Goal: Task Accomplishment & Management: Complete application form

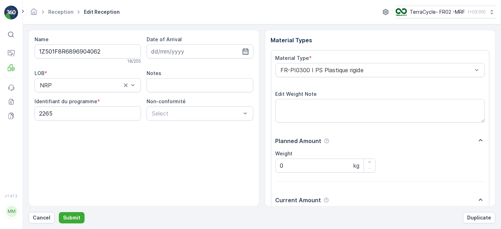
click at [59, 212] on button "Submit" at bounding box center [72, 217] width 26 height 11
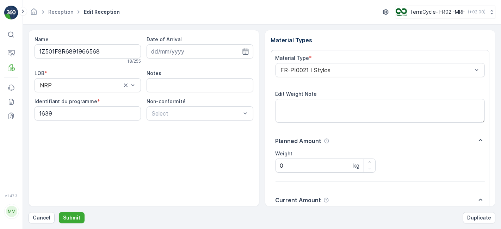
click at [59, 212] on button "Submit" at bounding box center [72, 217] width 26 height 11
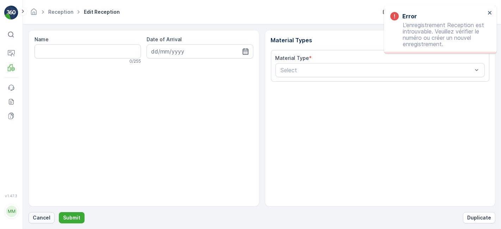
click at [40, 217] on p "Cancel" at bounding box center [42, 217] width 18 height 7
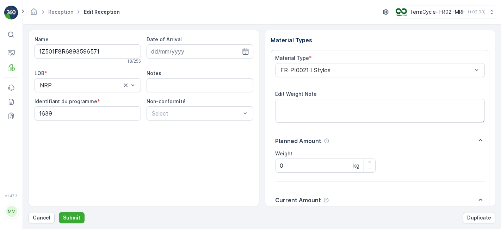
click at [59, 212] on button "Submit" at bounding box center [72, 217] width 26 height 11
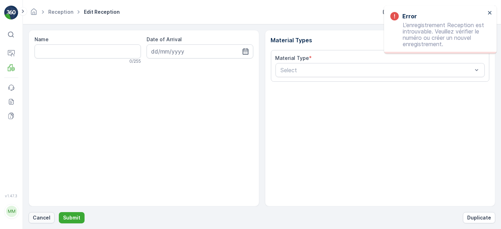
click at [44, 215] on p "Cancel" at bounding box center [42, 217] width 18 height 7
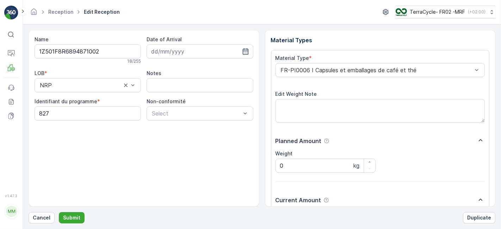
click at [59, 212] on button "Submit" at bounding box center [72, 217] width 26 height 11
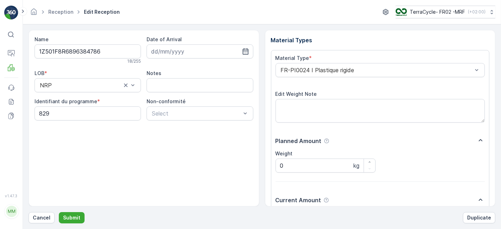
click at [59, 212] on button "Submit" at bounding box center [72, 217] width 26 height 11
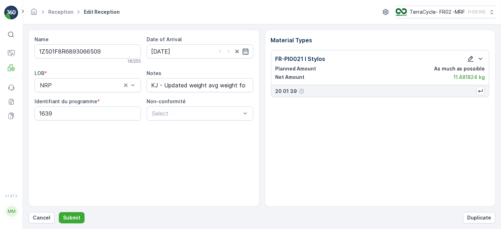
click at [469, 58] on icon "button" at bounding box center [470, 58] width 7 height 7
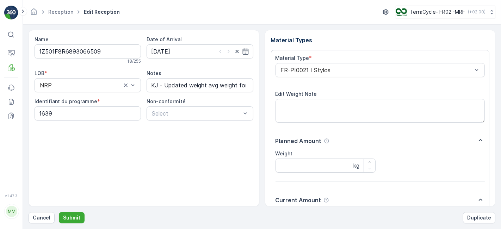
scroll to position [87, 0]
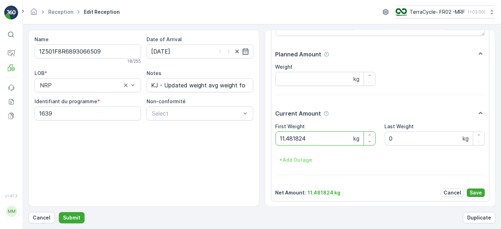
click at [342, 139] on Weight "11.481824" at bounding box center [326, 138] width 100 height 14
type Weight "1"
type Weight "18.24"
click at [478, 191] on p "Save" at bounding box center [476, 192] width 12 height 7
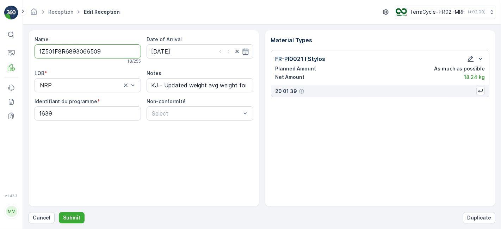
scroll to position [0, 0]
click at [469, 57] on icon "button" at bounding box center [470, 58] width 7 height 7
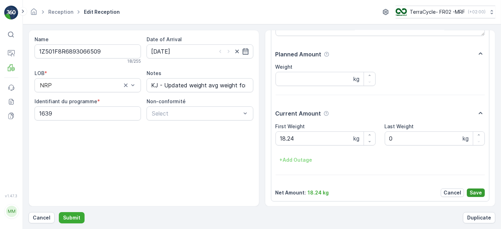
click at [472, 190] on p "Save" at bounding box center [476, 192] width 12 height 7
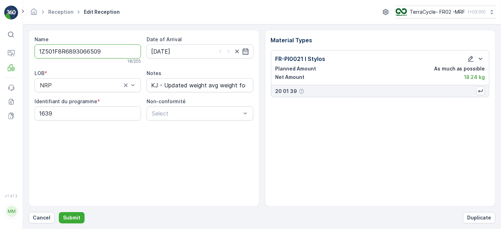
scroll to position [0, 0]
click at [76, 216] on p "Submit" at bounding box center [71, 217] width 17 height 7
click at [43, 219] on p "Cancel" at bounding box center [42, 217] width 18 height 7
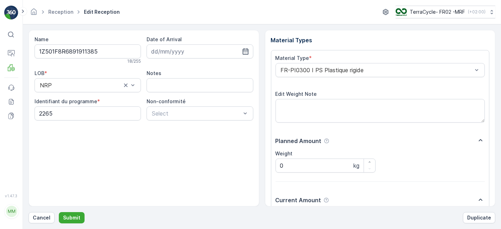
scroll to position [87, 0]
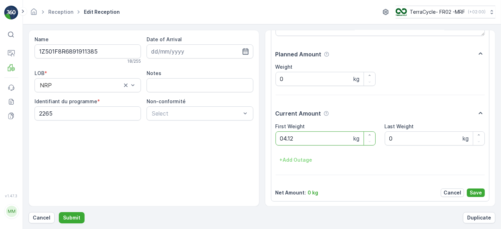
click at [59, 212] on button "Submit" at bounding box center [72, 217] width 26 height 11
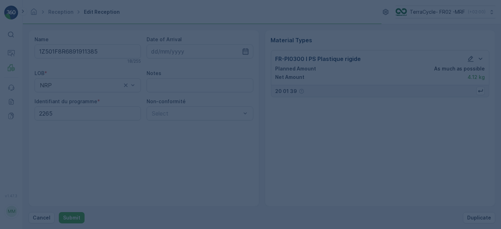
scroll to position [0, 0]
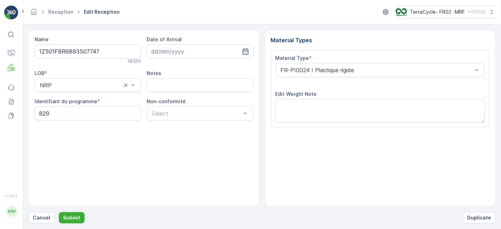
scroll to position [87, 0]
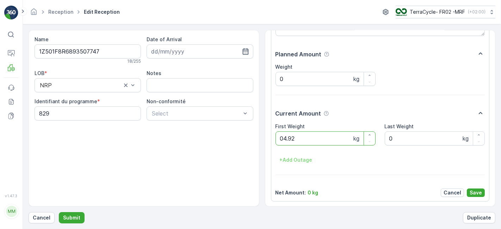
click at [59, 212] on button "Submit" at bounding box center [72, 217] width 26 height 11
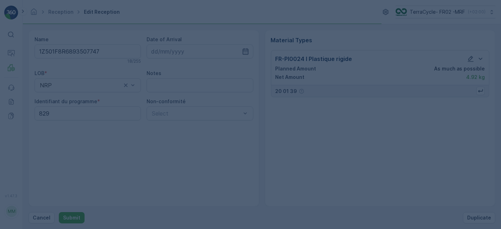
scroll to position [0, 0]
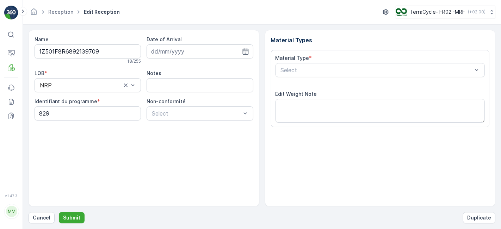
scroll to position [87, 0]
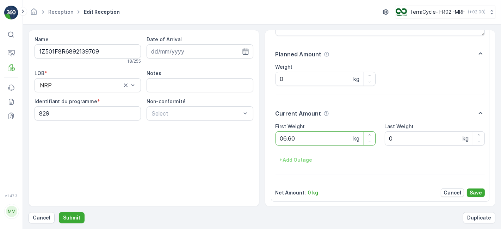
click at [59, 212] on button "Submit" at bounding box center [72, 217] width 26 height 11
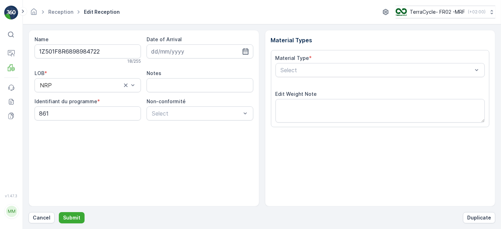
scroll to position [87, 0]
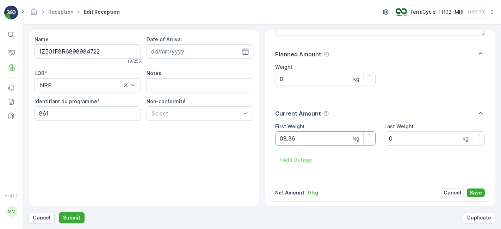
click at [59, 212] on button "Submit" at bounding box center [72, 217] width 26 height 11
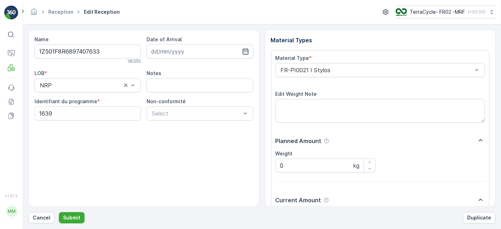
scroll to position [87, 0]
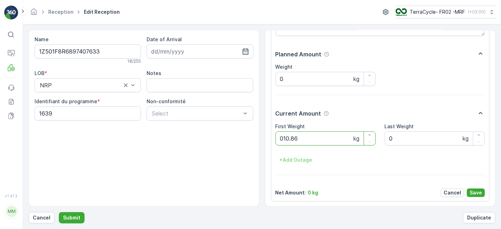
click at [59, 212] on button "Submit" at bounding box center [72, 217] width 26 height 11
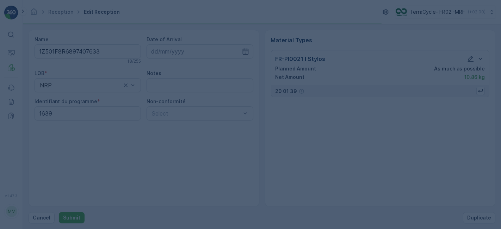
scroll to position [0, 0]
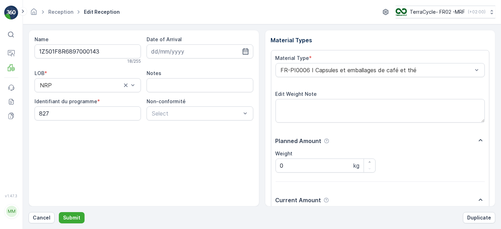
scroll to position [87, 0]
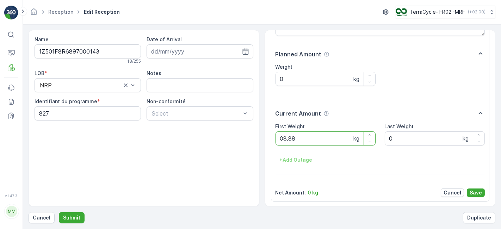
click at [59, 212] on button "Submit" at bounding box center [72, 217] width 26 height 11
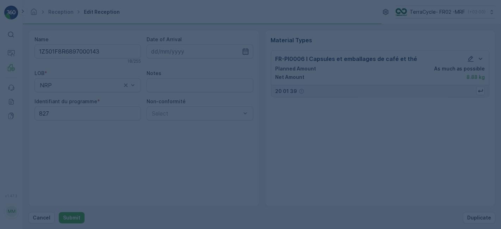
scroll to position [0, 0]
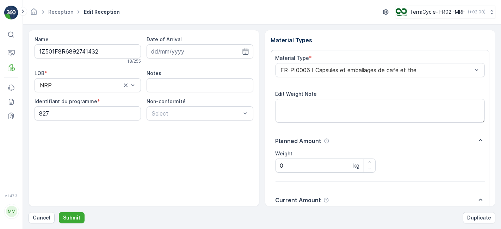
click at [59, 212] on button "Submit" at bounding box center [72, 217] width 26 height 11
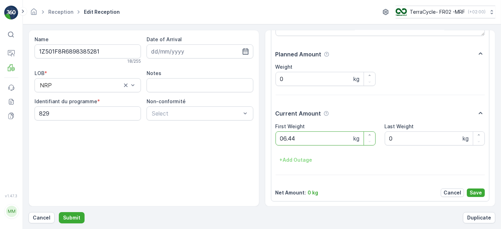
click at [59, 212] on button "Submit" at bounding box center [72, 217] width 26 height 11
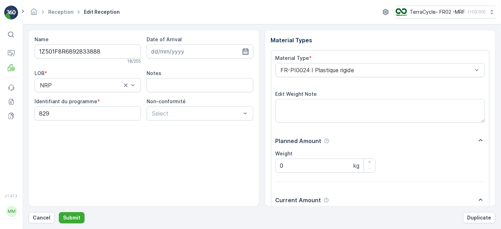
scroll to position [87, 0]
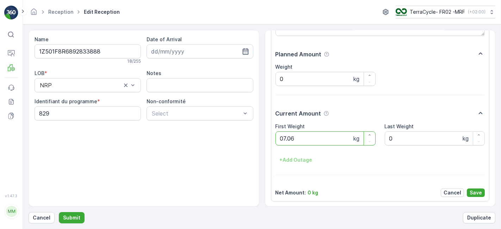
click at [59, 212] on button "Submit" at bounding box center [72, 217] width 26 height 11
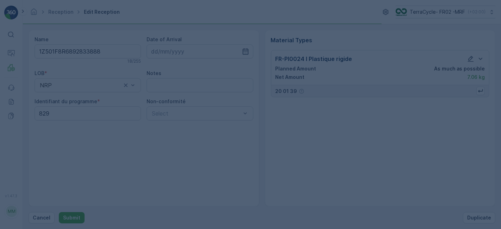
scroll to position [0, 0]
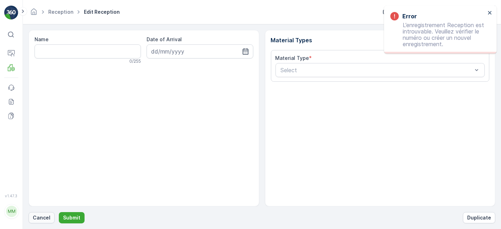
click at [48, 215] on p "Cancel" at bounding box center [42, 217] width 18 height 7
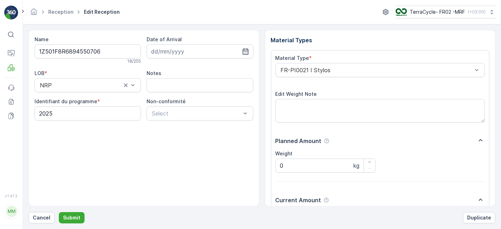
click at [59, 212] on button "Submit" at bounding box center [72, 217] width 26 height 11
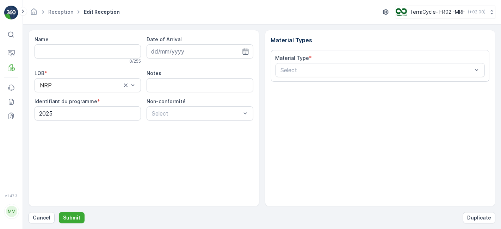
type input "1Z501F8R6898065395"
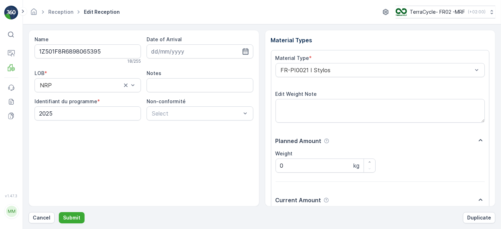
scroll to position [87, 0]
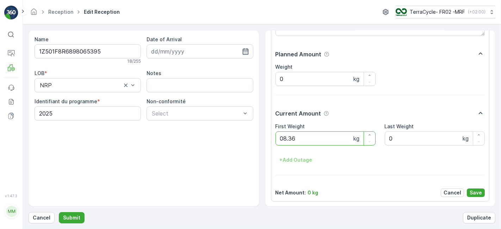
click at [59, 212] on button "Submit" at bounding box center [72, 217] width 26 height 11
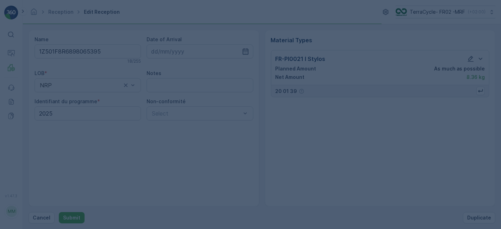
scroll to position [0, 0]
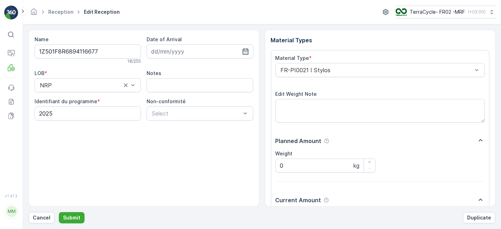
scroll to position [87, 0]
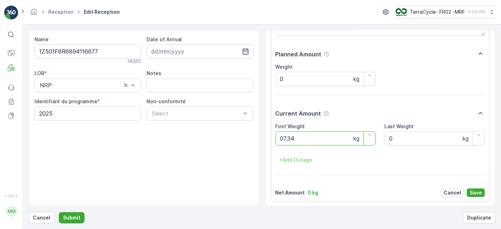
click at [59, 212] on button "Submit" at bounding box center [72, 217] width 26 height 11
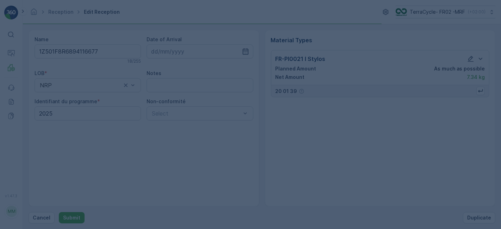
scroll to position [0, 0]
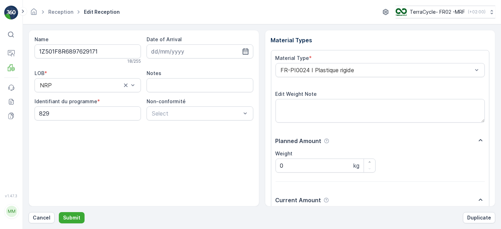
scroll to position [87, 0]
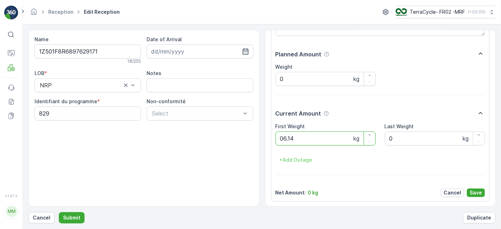
click at [59, 212] on button "Submit" at bounding box center [72, 217] width 26 height 11
